Goal: Information Seeking & Learning: Learn about a topic

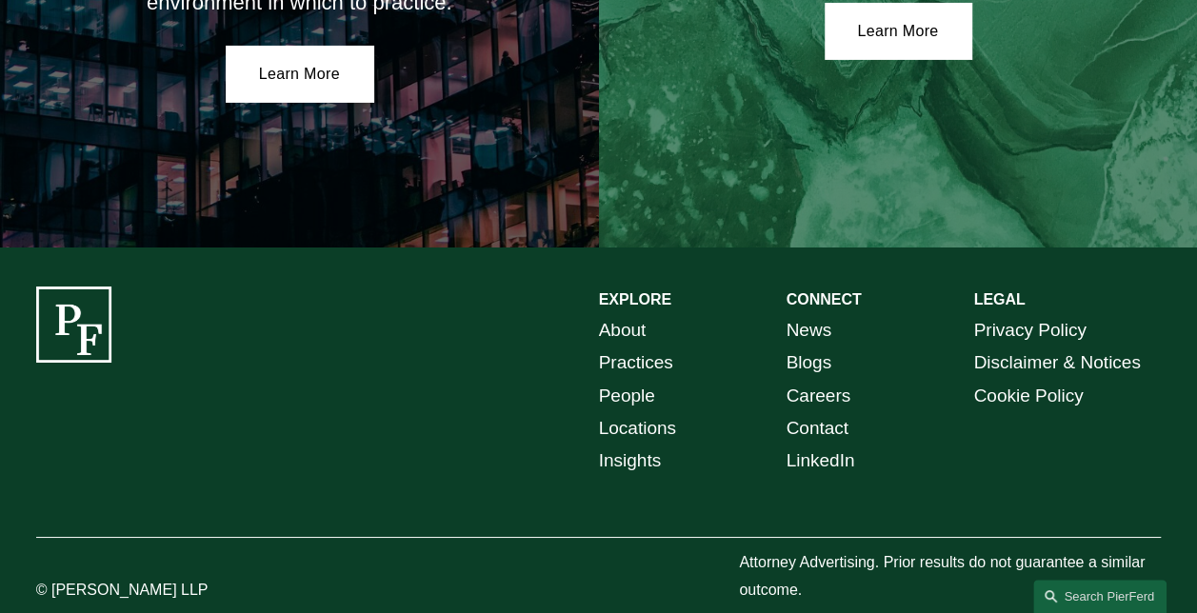
scroll to position [3315, 0]
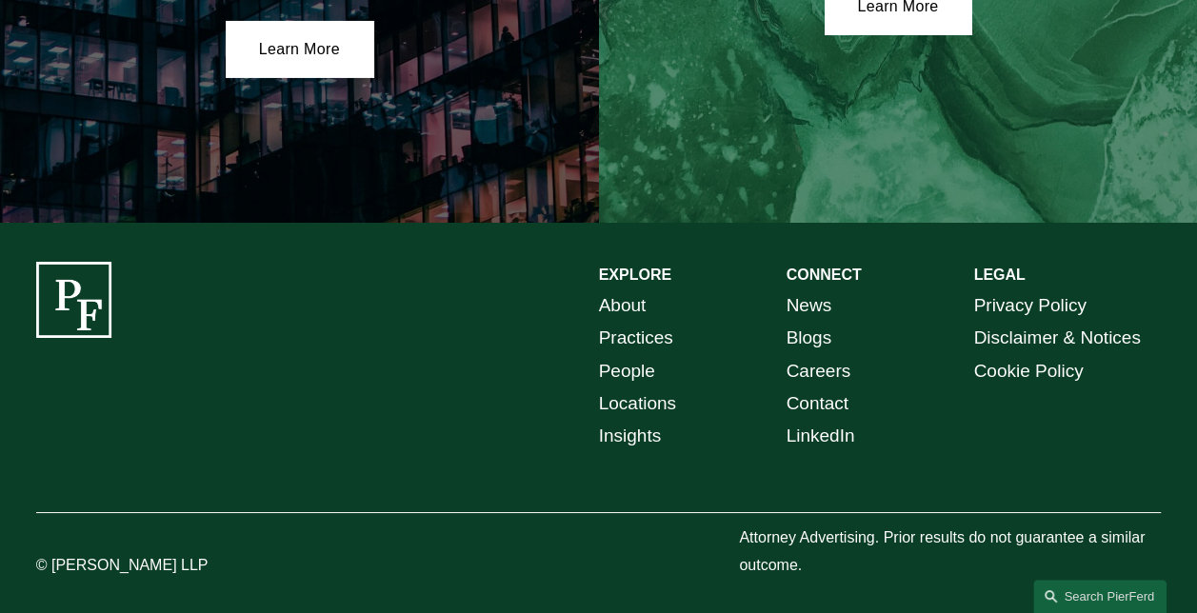
click at [609, 362] on link "People" at bounding box center [627, 371] width 56 height 32
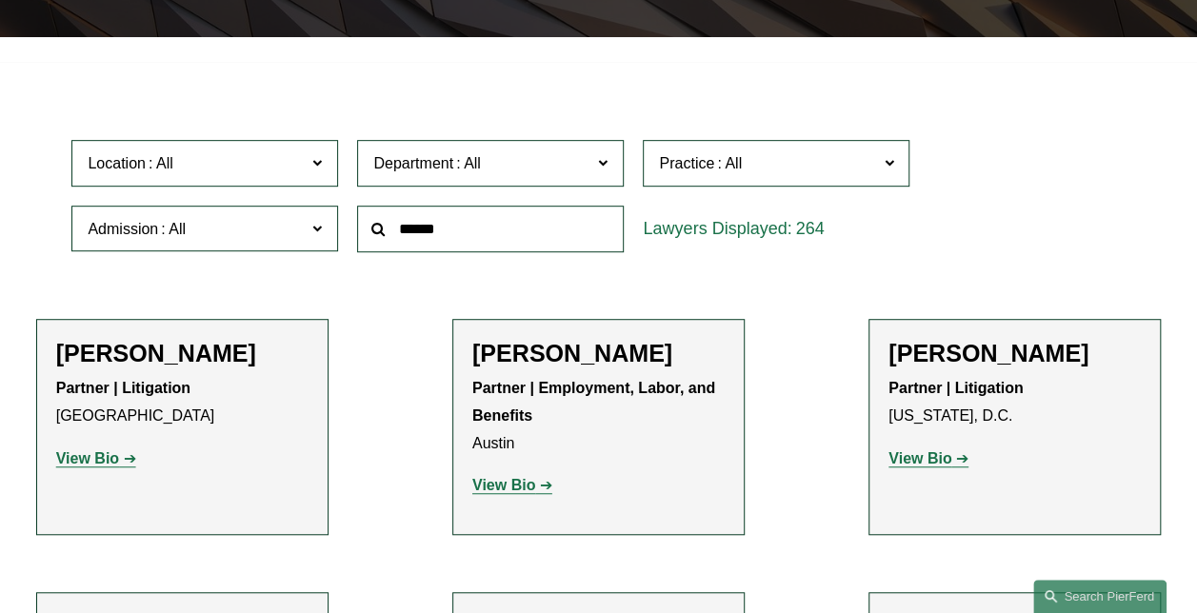
scroll to position [286, 0]
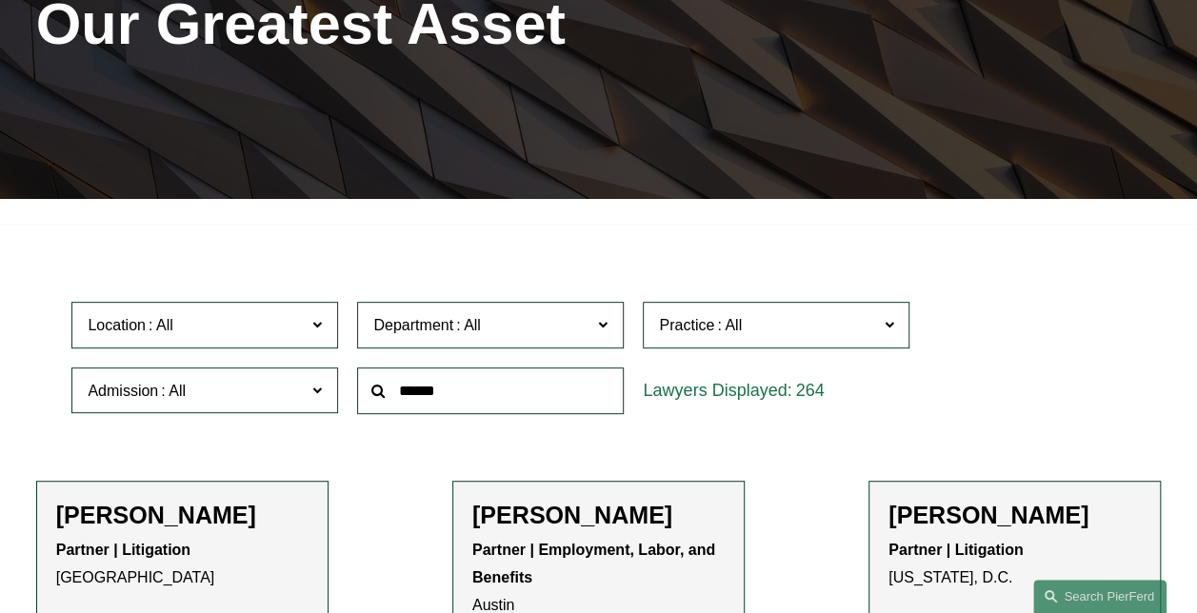
click at [314, 326] on span at bounding box center [317, 324] width 10 height 25
click at [0, 0] on link "[US_STATE]" at bounding box center [0, 0] width 0 height 0
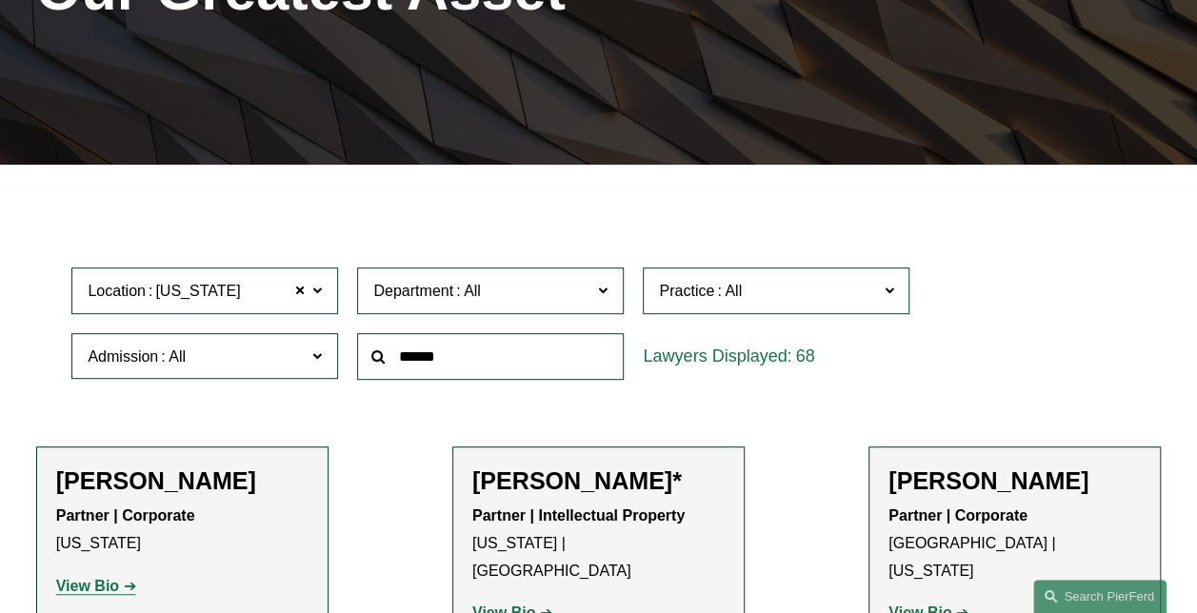
scroll to position [476, 0]
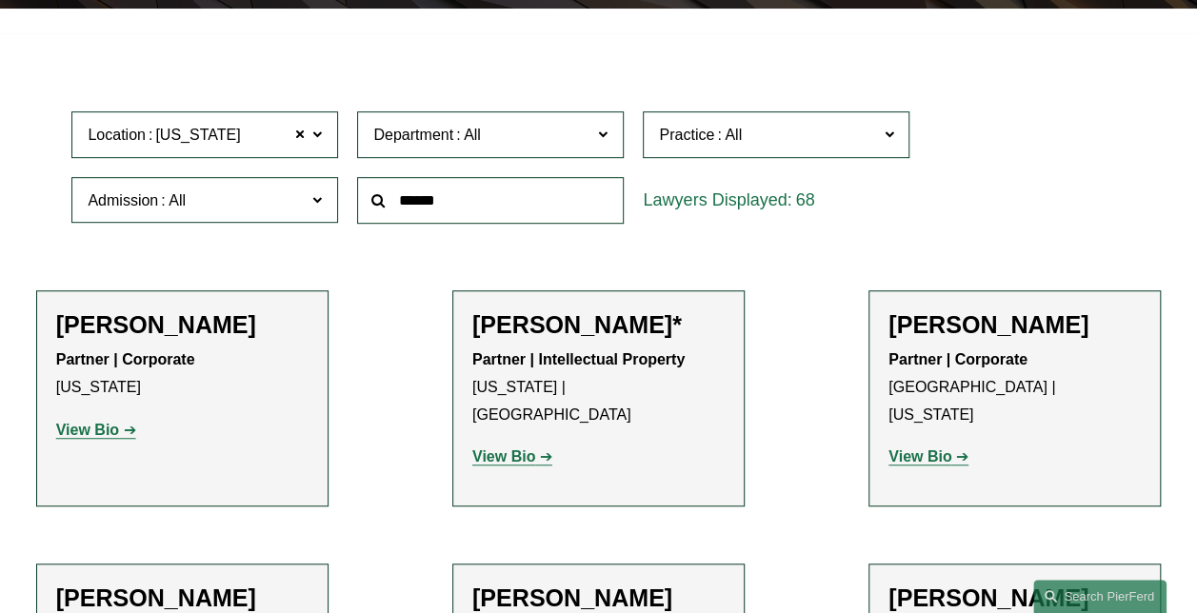
click at [603, 137] on span at bounding box center [603, 134] width 10 height 25
click at [0, 0] on link "Corporate" at bounding box center [0, 0] width 0 height 0
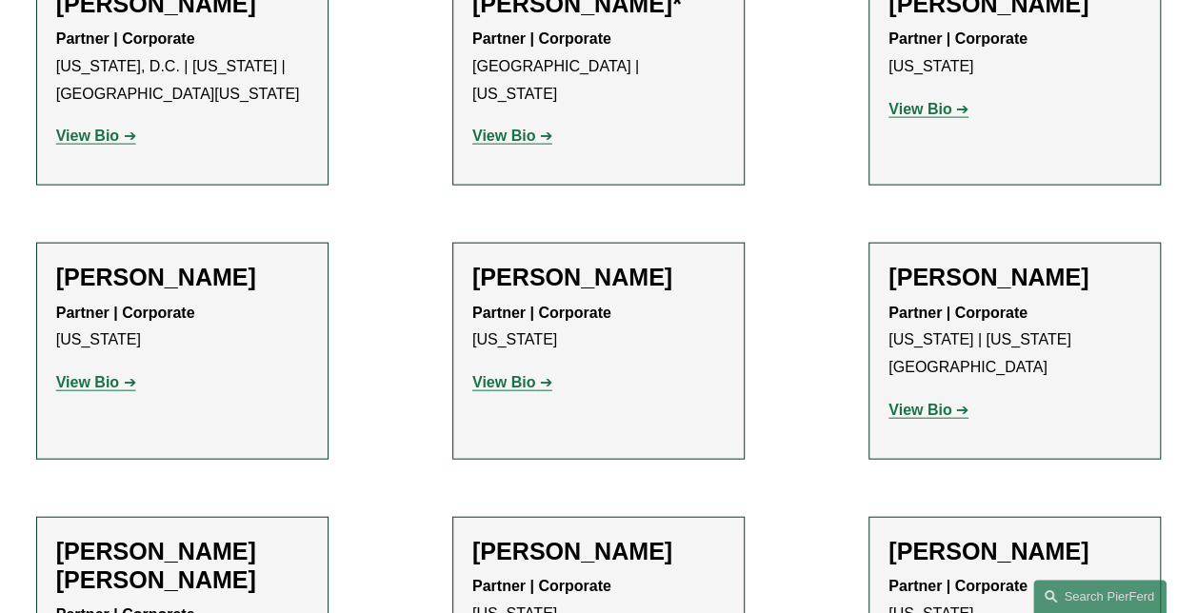
scroll to position [2097, 0]
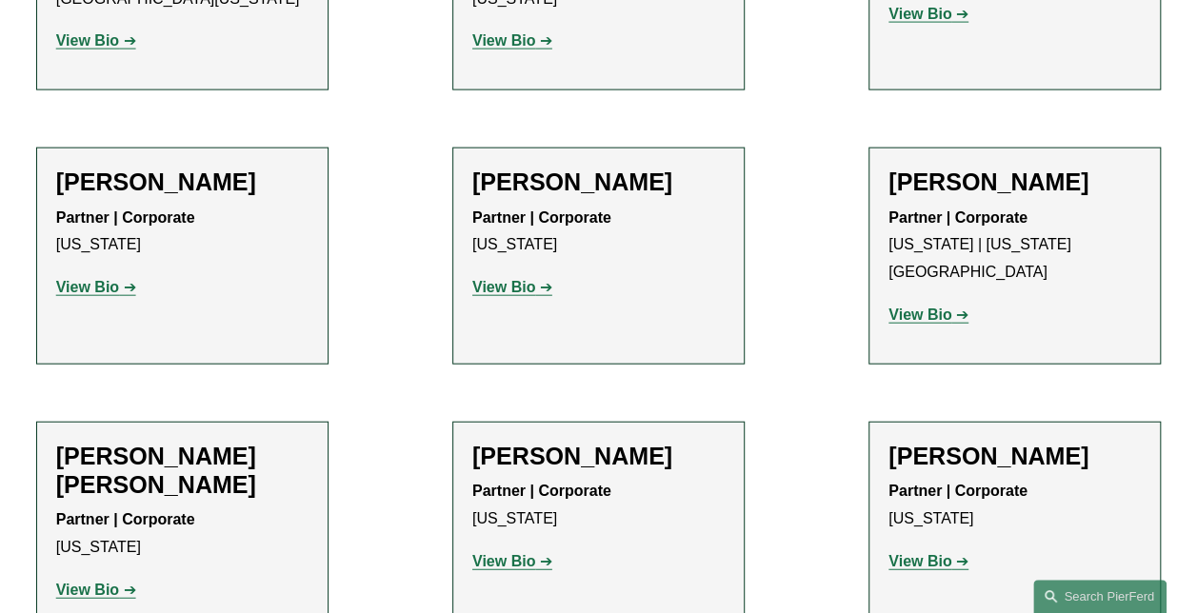
click at [509, 279] on strong "View Bio" at bounding box center [503, 287] width 63 height 16
click at [506, 553] on strong "View Bio" at bounding box center [503, 561] width 63 height 16
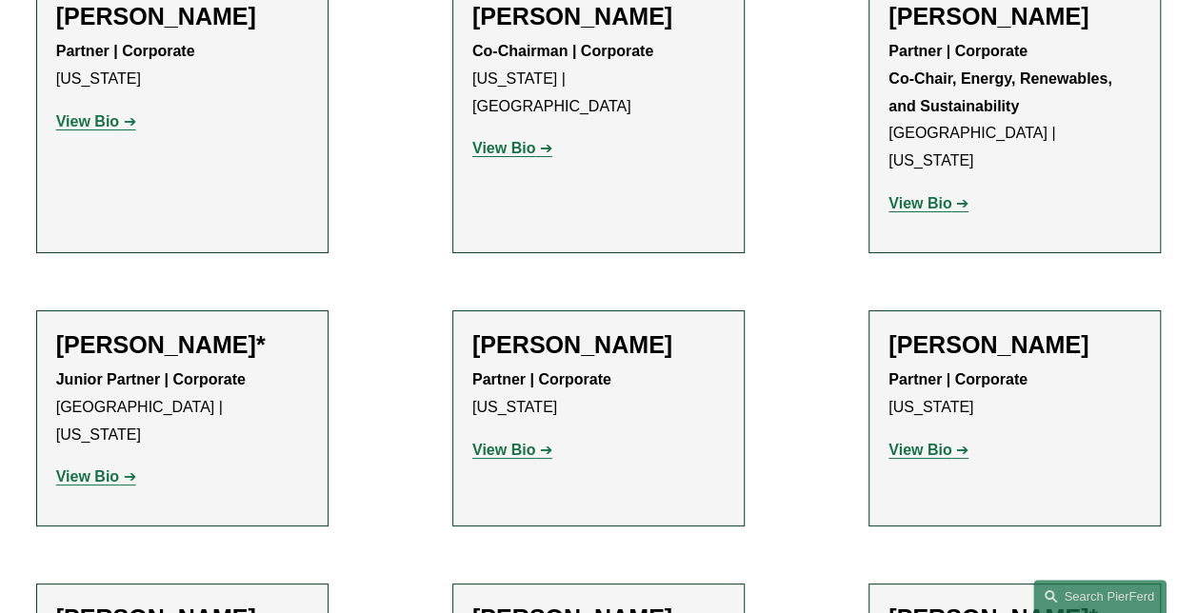
scroll to position [3334, 0]
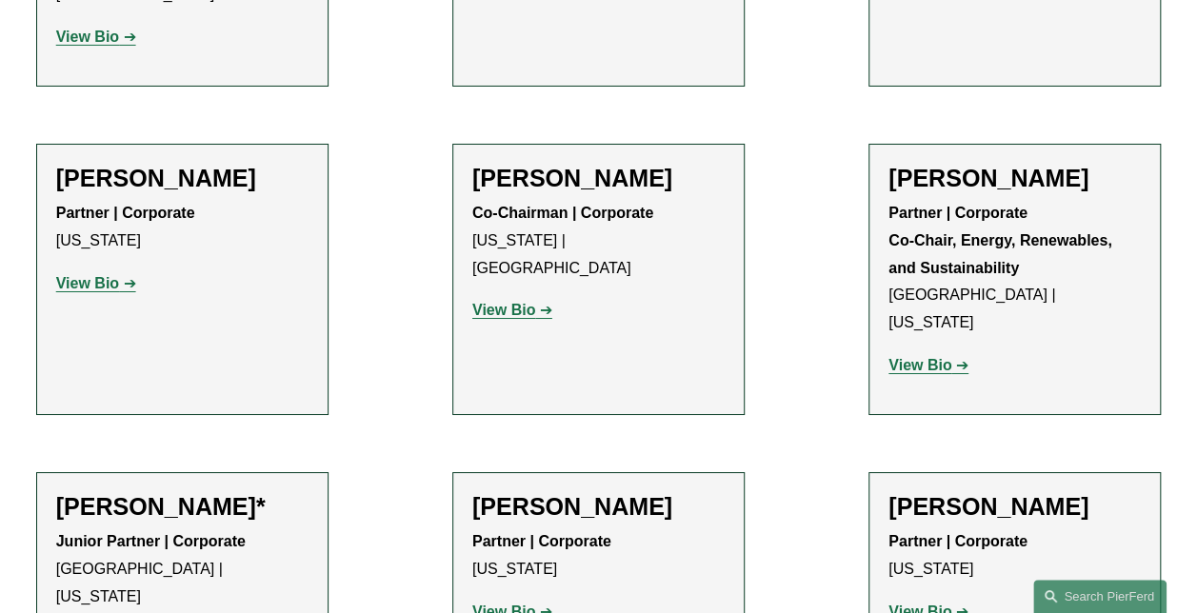
click at [495, 604] on strong "View Bio" at bounding box center [503, 612] width 63 height 16
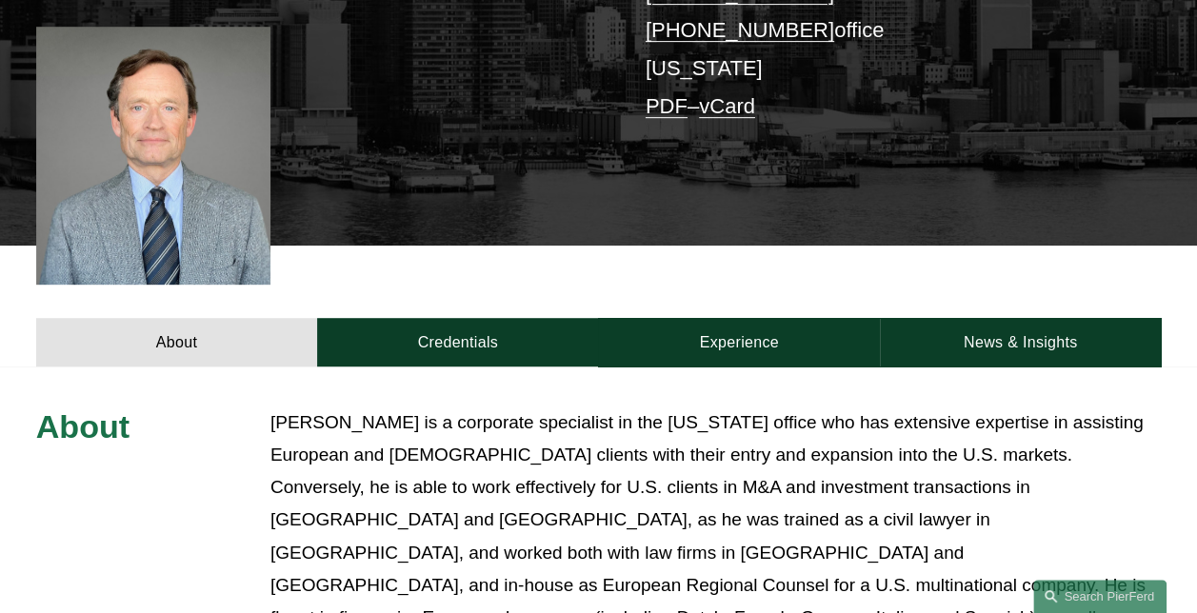
scroll to position [454, 0]
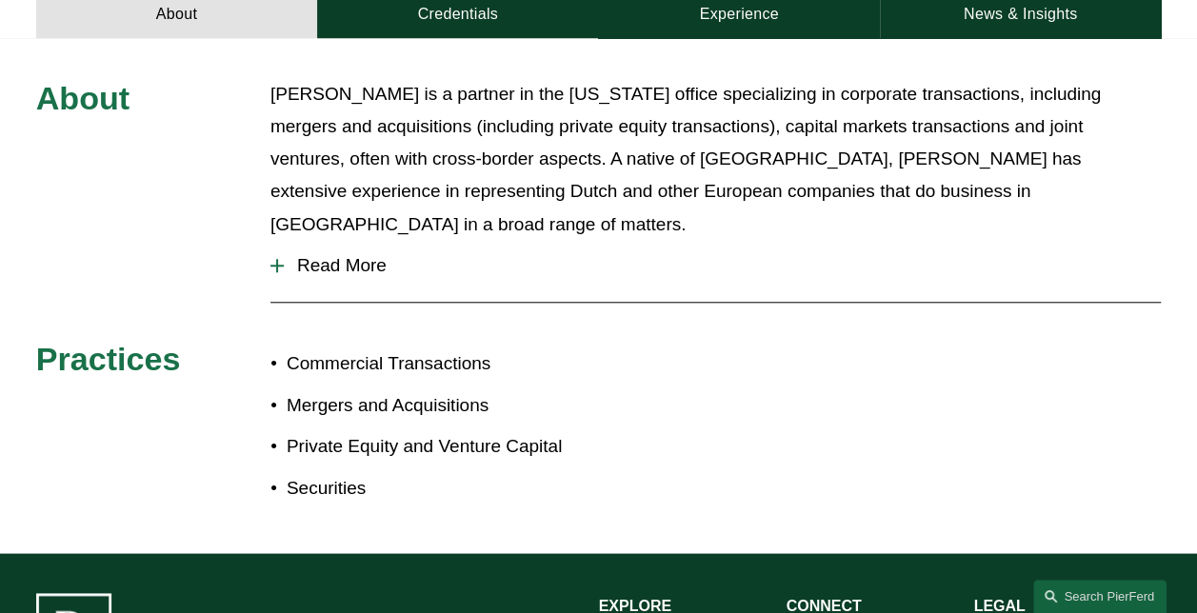
scroll to position [286, 0]
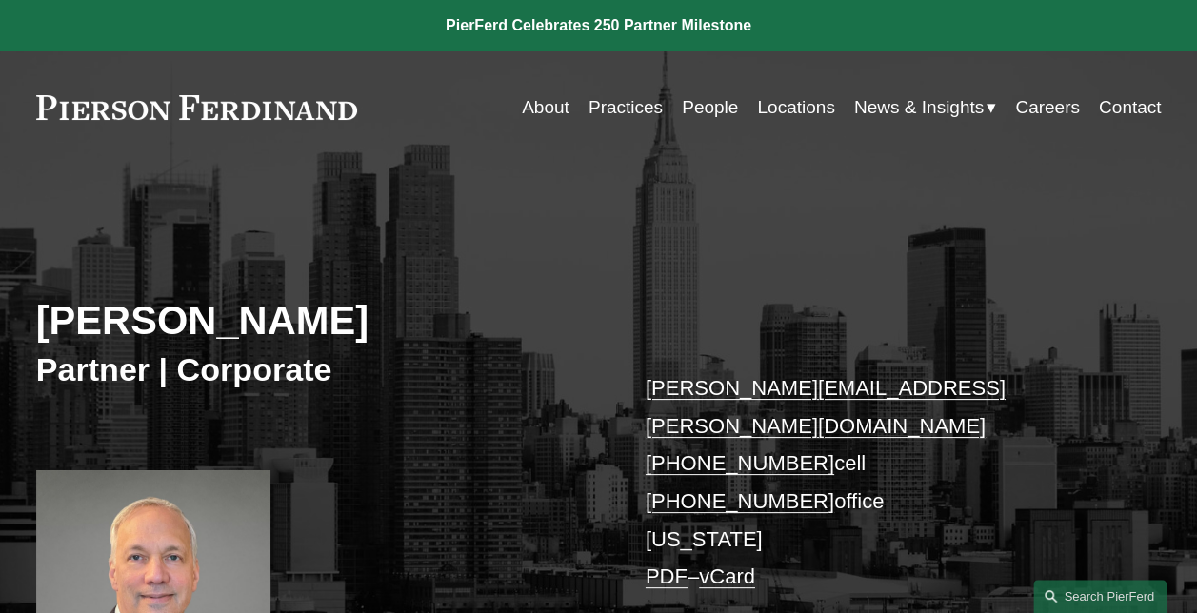
click at [772, 103] on link "Locations" at bounding box center [795, 107] width 77 height 36
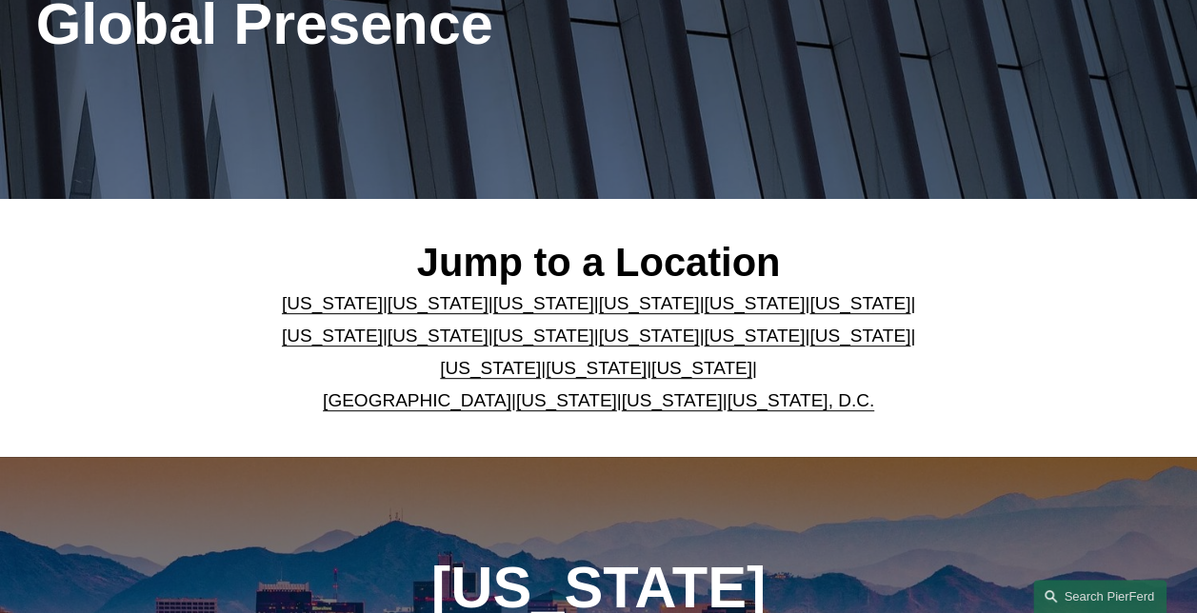
click at [704, 339] on link "[US_STATE]" at bounding box center [754, 336] width 101 height 20
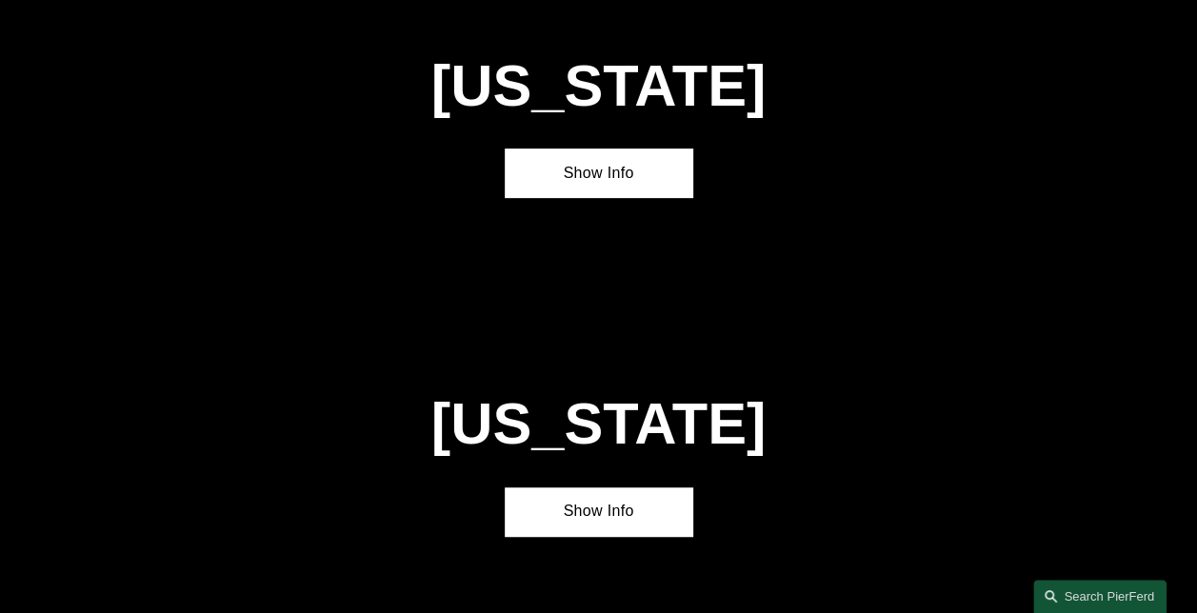
scroll to position [4173, 0]
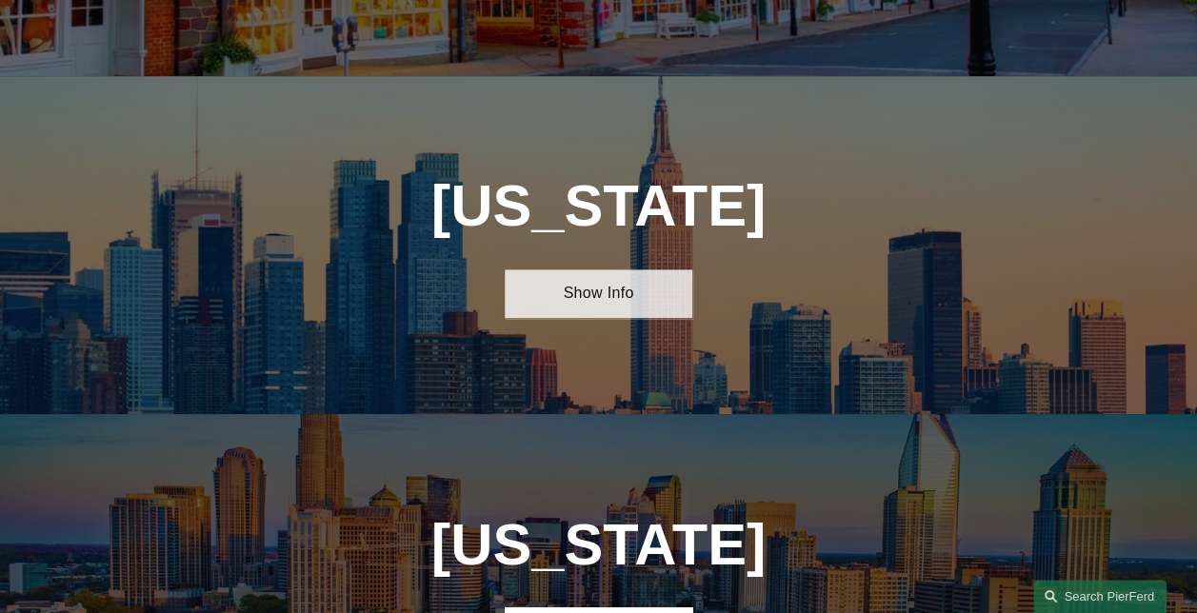
click at [589, 269] on link "Show Info" at bounding box center [599, 293] width 188 height 49
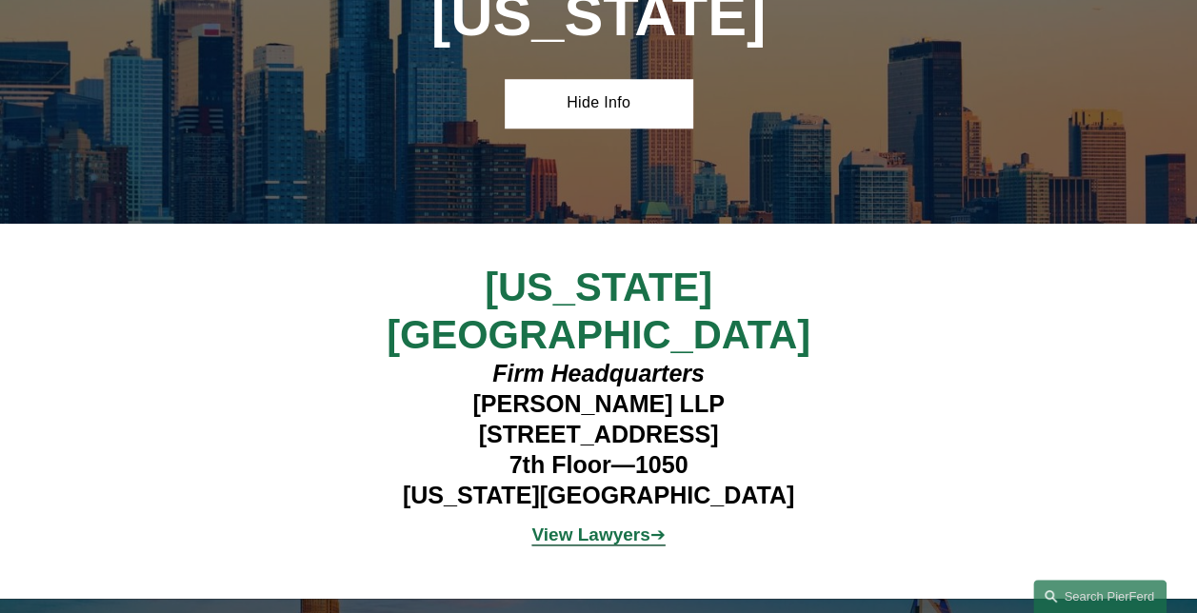
scroll to position [4459, 0]
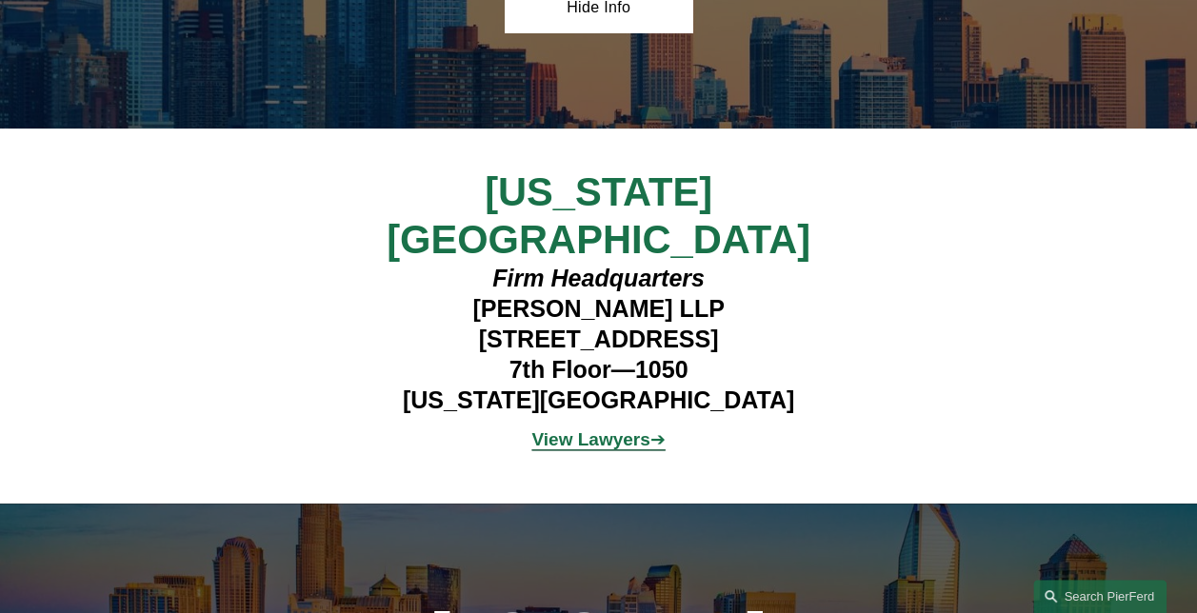
click at [590, 429] on strong "View Lawyers" at bounding box center [590, 439] width 118 height 20
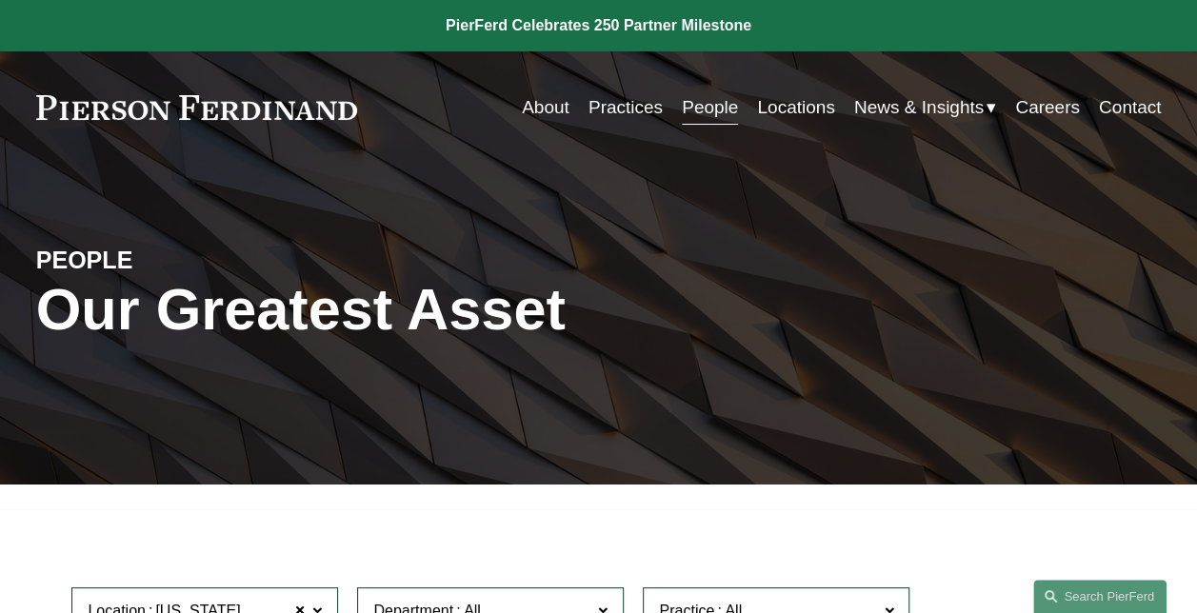
click at [1123, 106] on link "Contact" at bounding box center [1130, 107] width 62 height 36
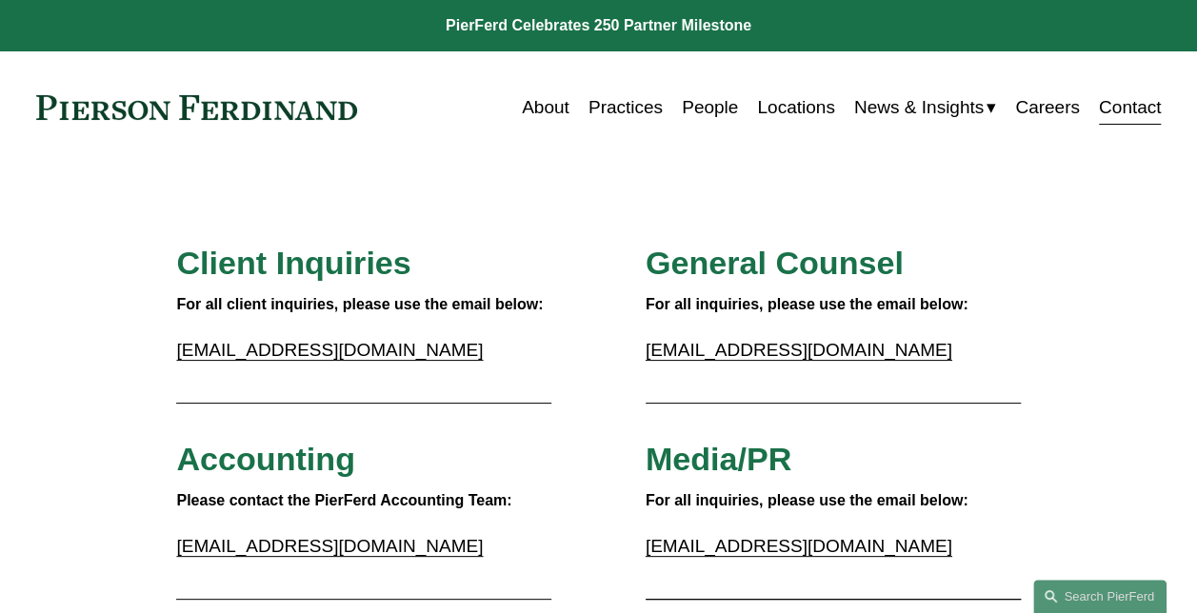
click at [694, 104] on link "People" at bounding box center [710, 107] width 56 height 36
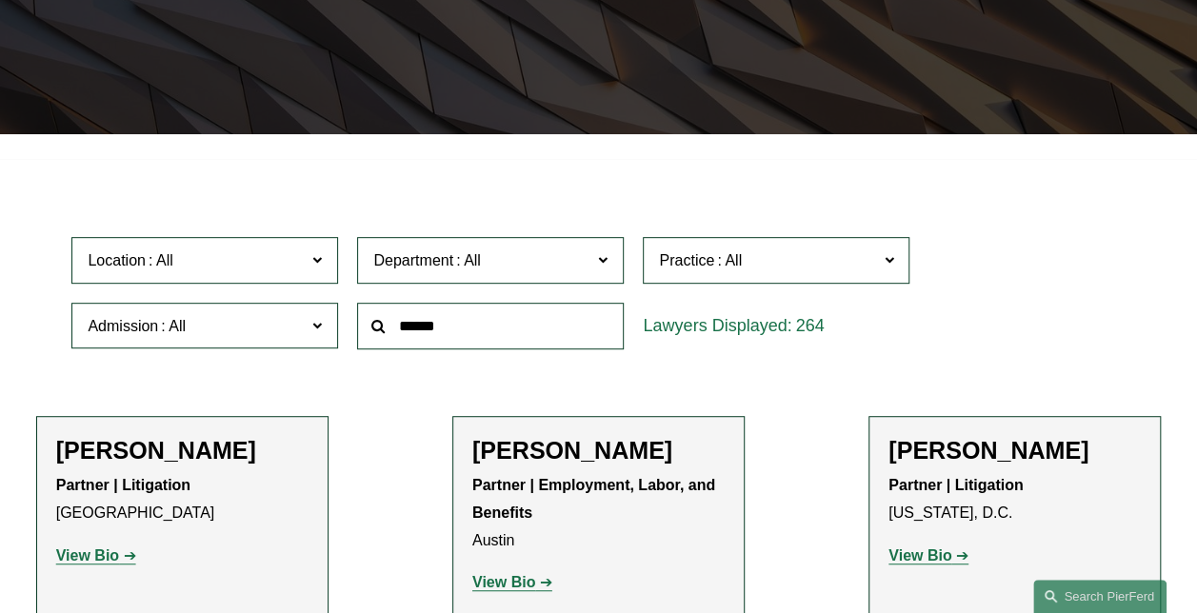
scroll to position [381, 0]
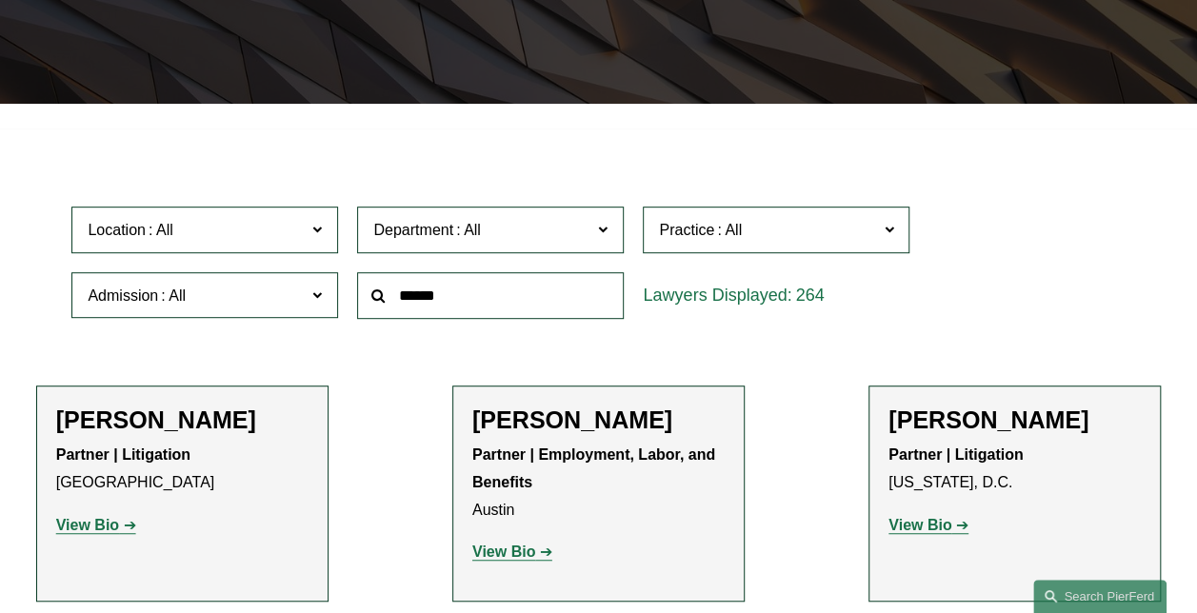
click at [609, 236] on label "Department" at bounding box center [490, 230] width 267 height 47
click at [609, 234] on label "Department" at bounding box center [490, 230] width 267 height 47
click at [896, 229] on label "Practice" at bounding box center [776, 230] width 267 height 47
click at [1074, 207] on div "Location All [GEOGRAPHIC_DATA] [GEOGRAPHIC_DATA] [GEOGRAPHIC_DATA] [GEOGRAPHIC_…" at bounding box center [598, 262] width 1072 height 130
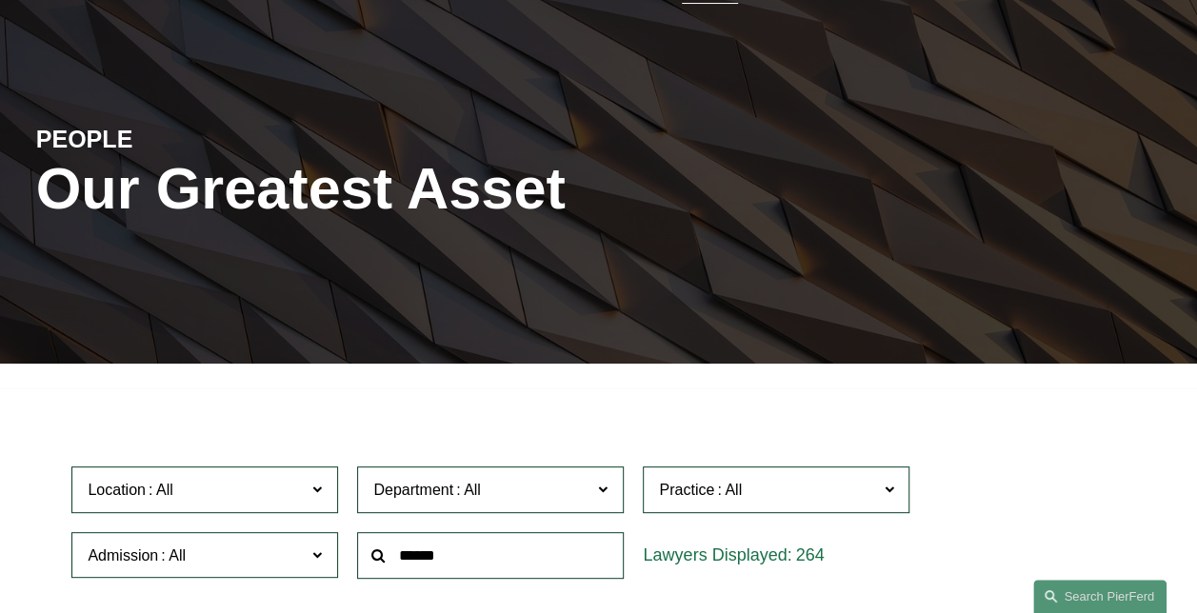
scroll to position [0, 0]
